Goal: Information Seeking & Learning: Learn about a topic

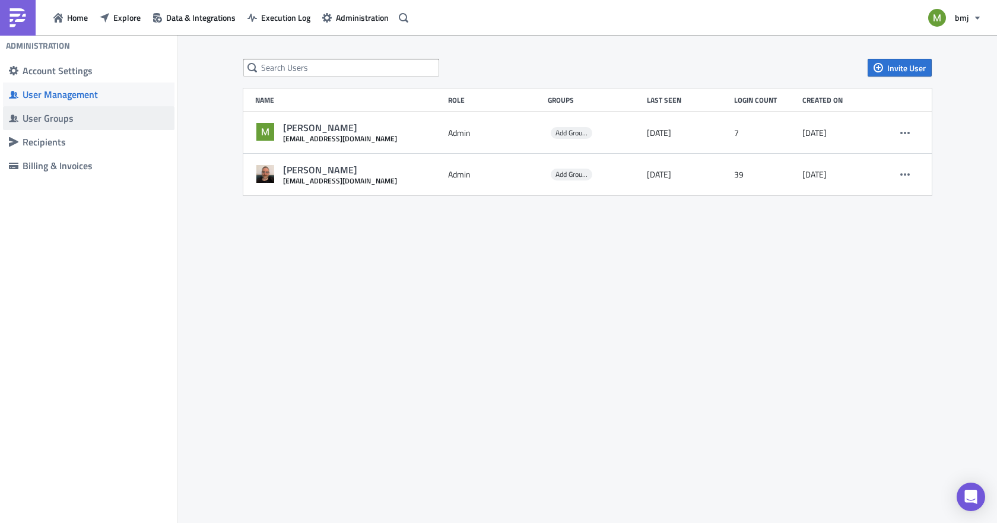
click at [61, 113] on div "User Groups" at bounding box center [96, 118] width 146 height 12
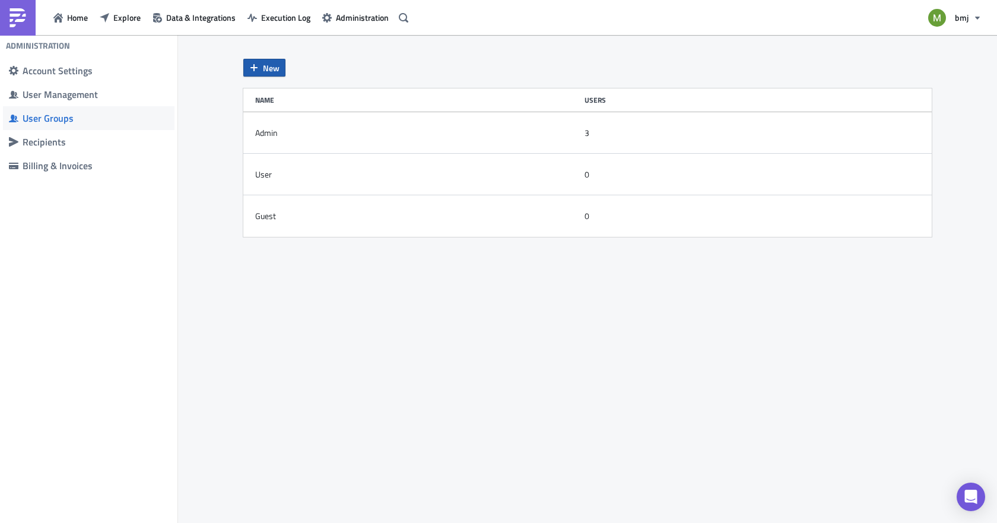
click at [280, 65] on button "New" at bounding box center [264, 68] width 42 height 18
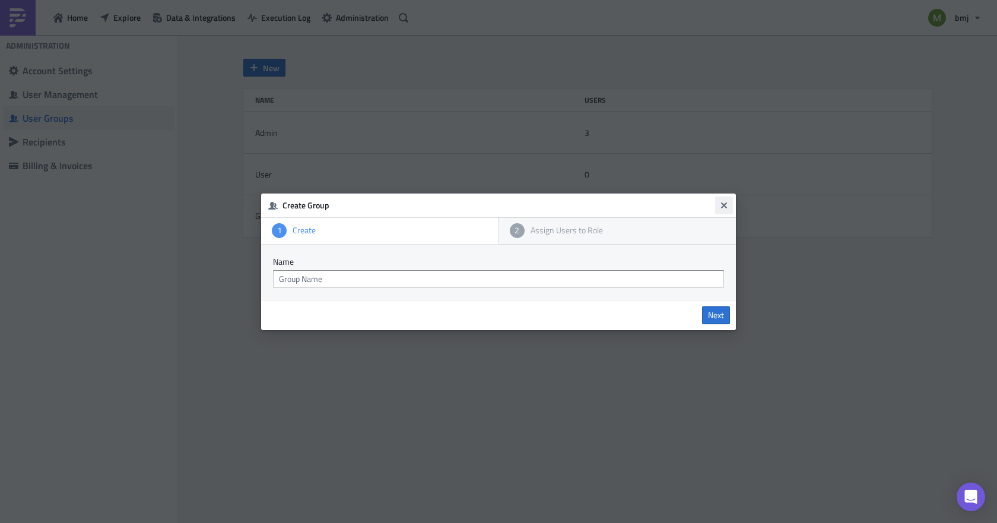
click at [727, 205] on icon "Close" at bounding box center [723, 205] width 9 height 9
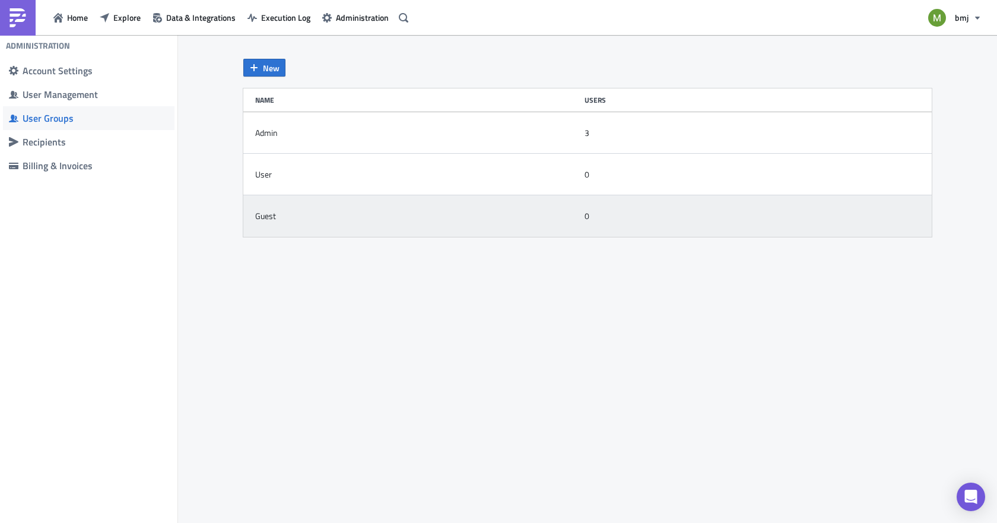
click at [266, 211] on div "Guest" at bounding box center [265, 216] width 21 height 11
click at [285, 212] on div "Guest" at bounding box center [416, 216] width 323 height 24
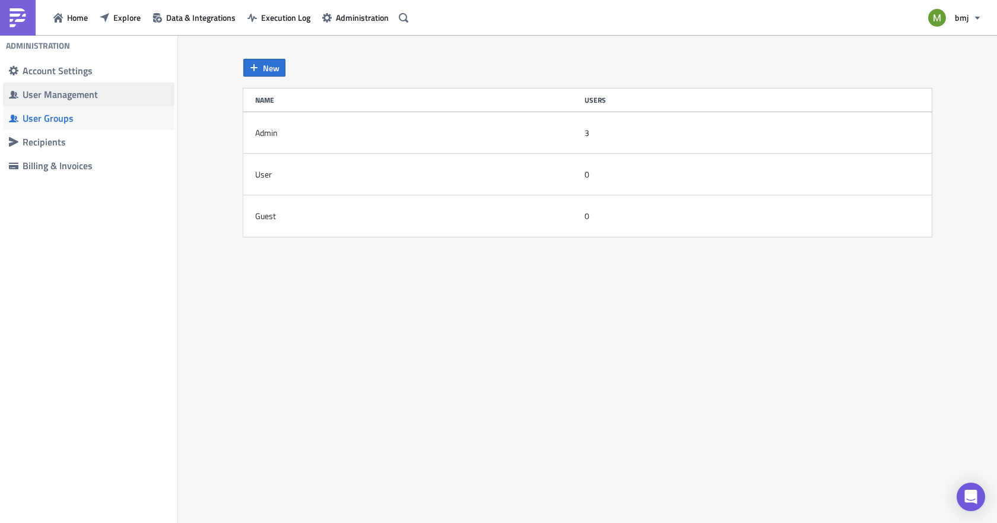
click at [98, 93] on div "User Management" at bounding box center [96, 94] width 146 height 12
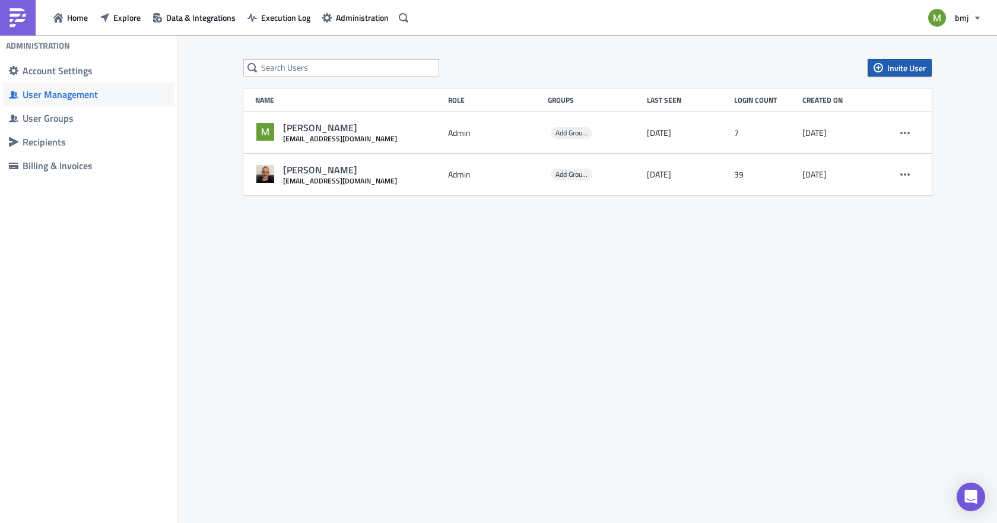
click at [896, 65] on span "Invite User" at bounding box center [906, 68] width 39 height 12
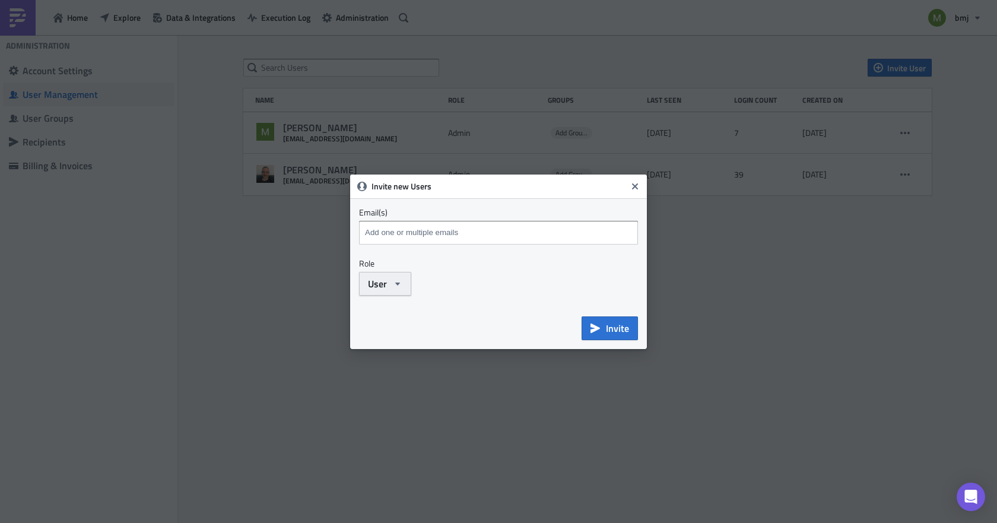
click at [386, 275] on button "User" at bounding box center [385, 284] width 52 height 24
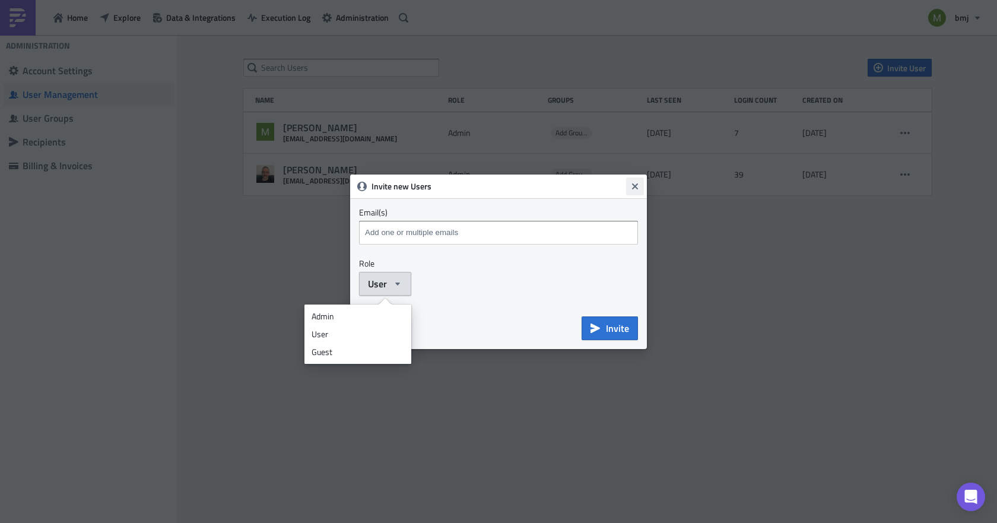
click at [638, 187] on icon "Close" at bounding box center [634, 186] width 9 height 9
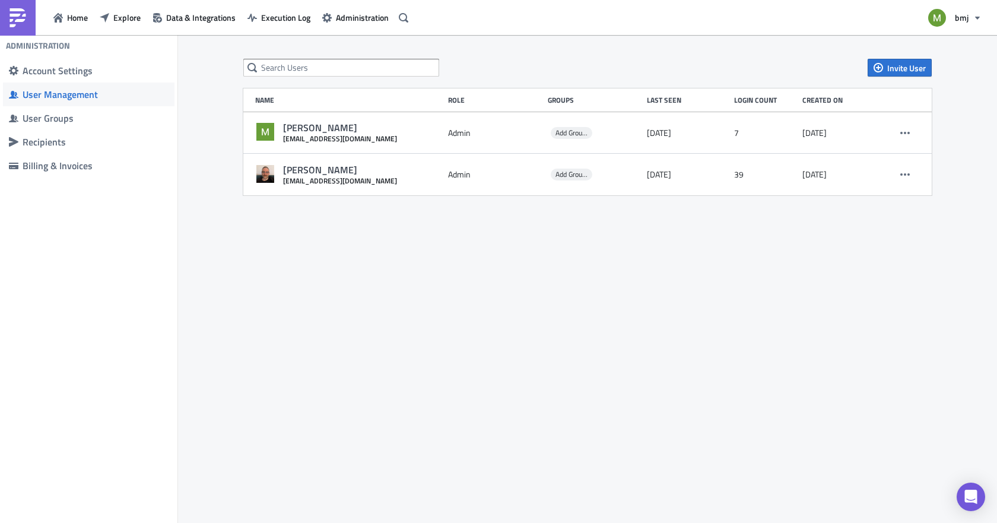
click at [682, 256] on div "Invite User Name Role Groups Last Seen Login Count Created on [PERSON_NAME] [EM…" at bounding box center [587, 280] width 819 height 490
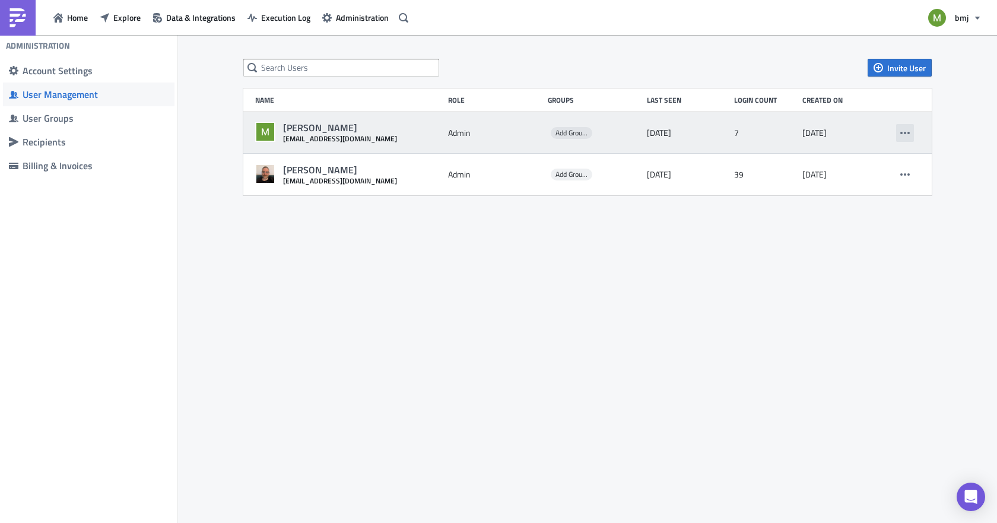
click at [902, 136] on icon "button" at bounding box center [904, 132] width 9 height 9
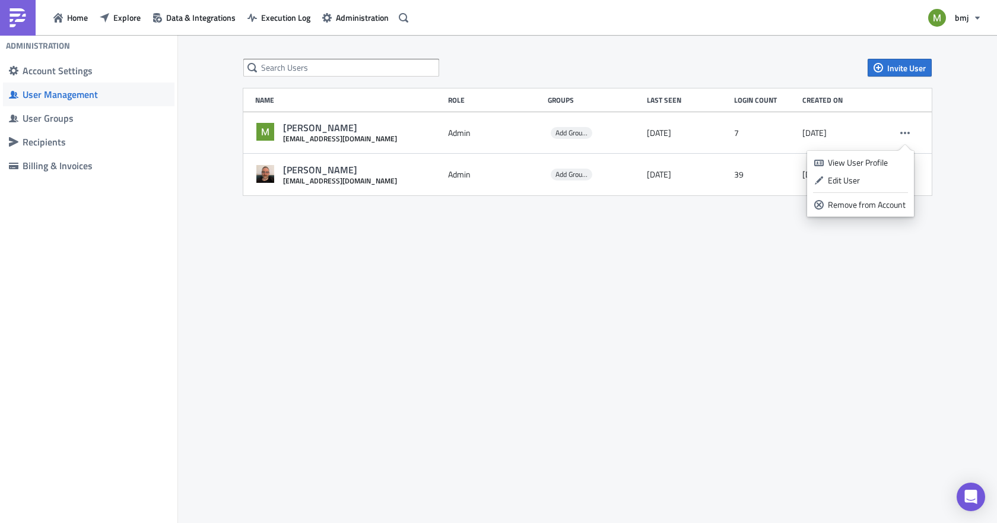
click at [824, 312] on div "Invite User Name Role Groups Last Seen Login Count Created on [PERSON_NAME] [EM…" at bounding box center [587, 280] width 819 height 490
click at [973, 16] on icon "button" at bounding box center [977, 17] width 9 height 9
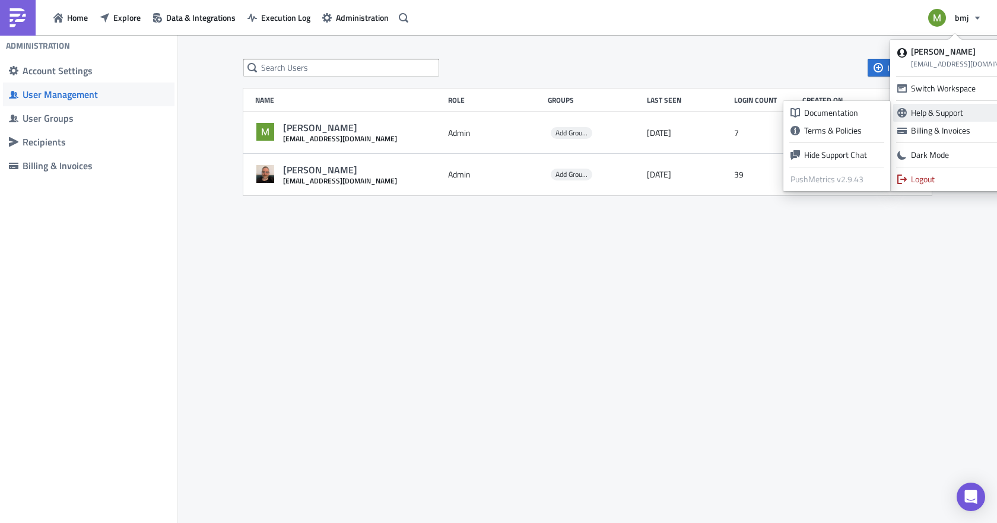
click at [935, 113] on div "Help & Support" at bounding box center [961, 113] width 100 height 12
click at [854, 108] on div "Documentation" at bounding box center [843, 113] width 79 height 12
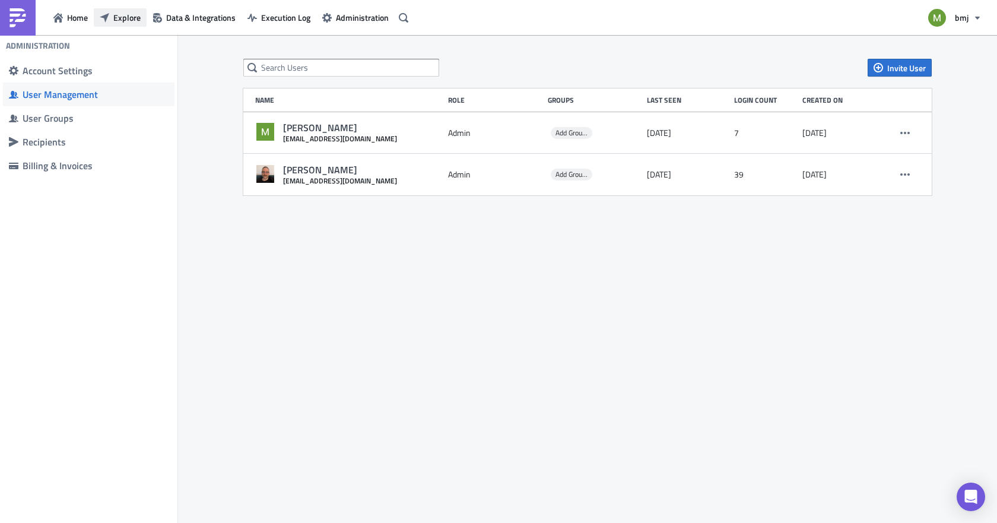
click at [124, 21] on span "Explore" at bounding box center [126, 17] width 27 height 12
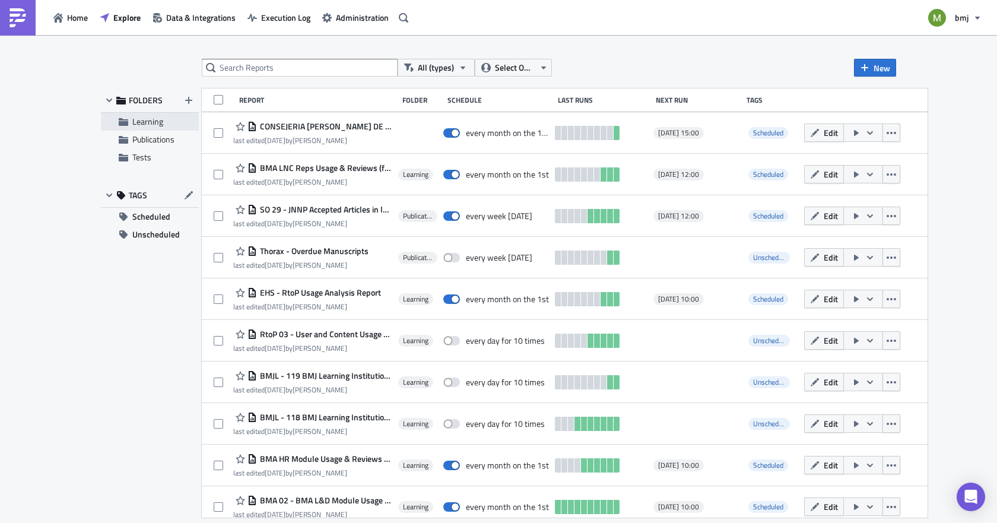
click at [151, 124] on span "Learning" at bounding box center [147, 121] width 31 height 12
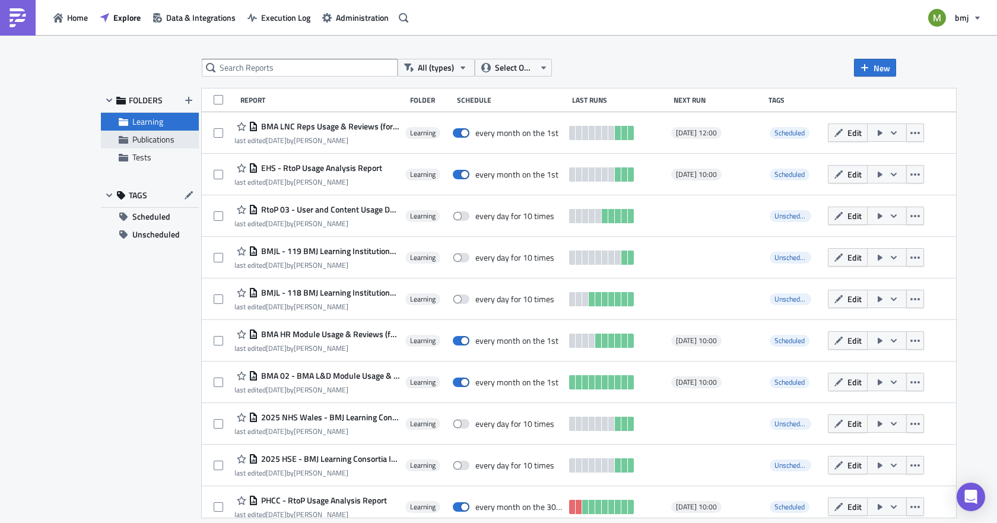
click at [148, 143] on span "Publications" at bounding box center [153, 139] width 42 height 12
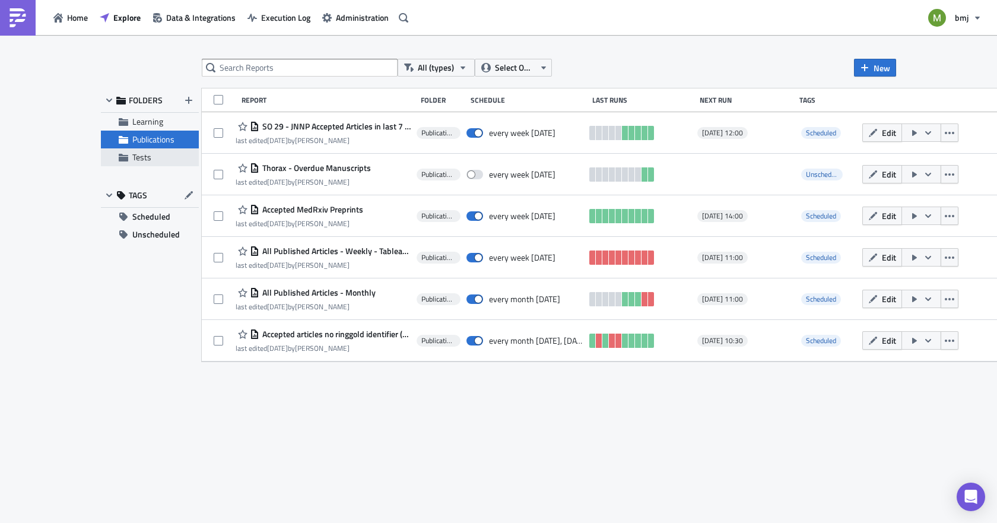
click at [145, 163] on div "Tests" at bounding box center [150, 157] width 98 height 18
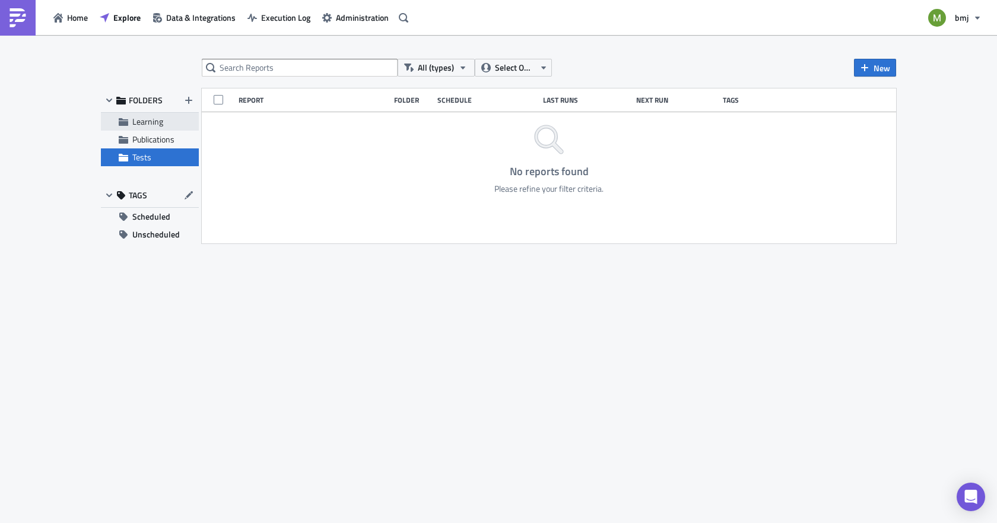
click at [155, 122] on span "Learning" at bounding box center [147, 121] width 31 height 12
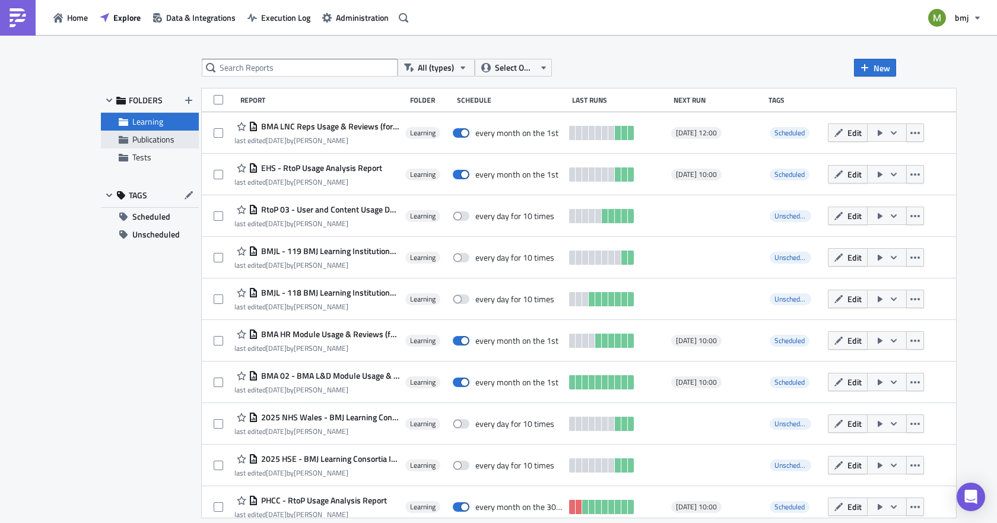
click at [145, 131] on div "Publications" at bounding box center [150, 140] width 98 height 18
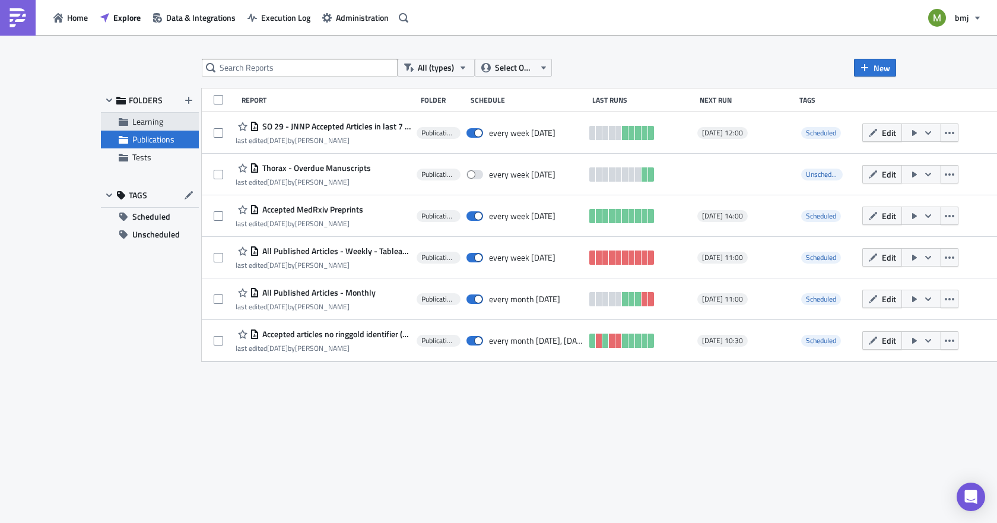
click at [144, 119] on span "Learning" at bounding box center [147, 121] width 31 height 12
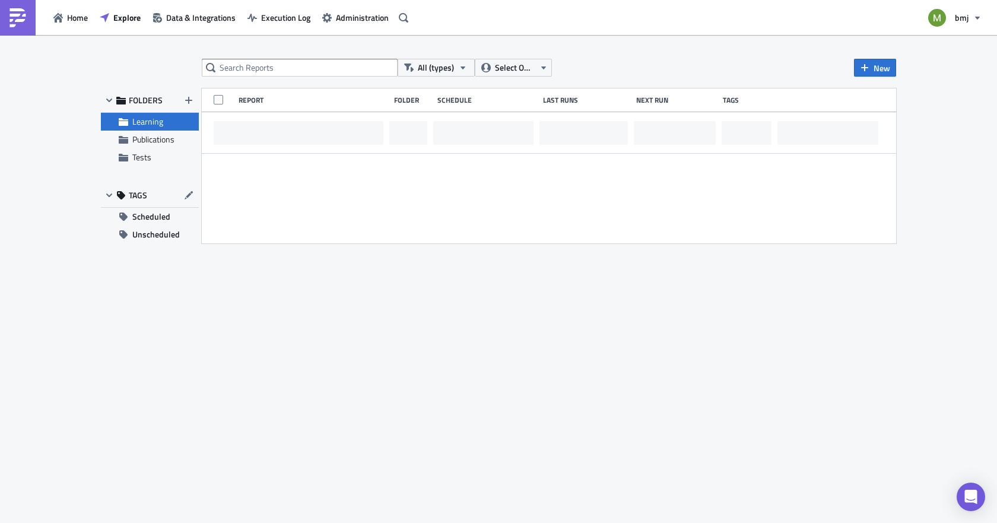
click at [144, 119] on span "Learning" at bounding box center [147, 121] width 31 height 12
